Goal: Find specific page/section: Find specific page/section

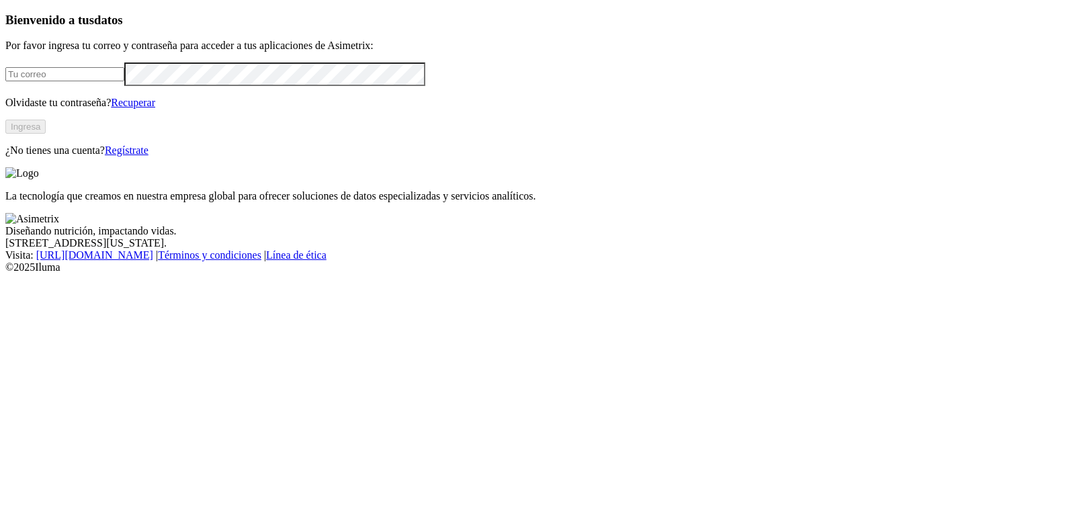
type input "[EMAIL_ADDRESS][DOMAIN_NAME]"
click at [46, 134] on button "Ingresa" at bounding box center [25, 127] width 40 height 14
